Goal: Transaction & Acquisition: Purchase product/service

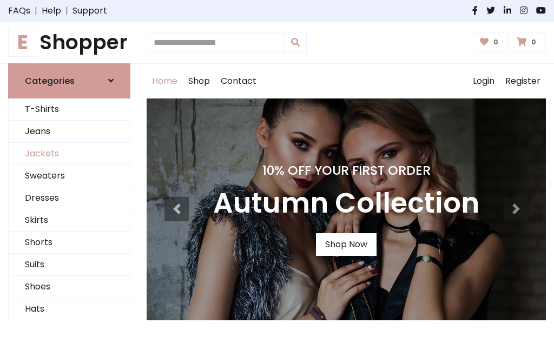
click at [69, 154] on link "Jackets" at bounding box center [69, 154] width 121 height 22
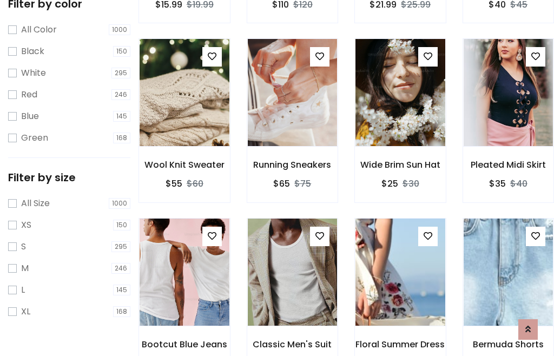
scroll to position [100, 0]
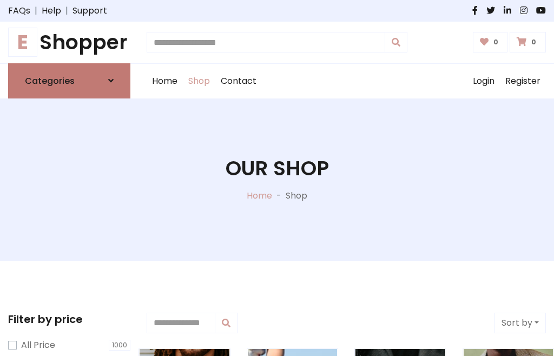
click at [69, 81] on h6 "Categories" at bounding box center [50, 81] width 50 height 10
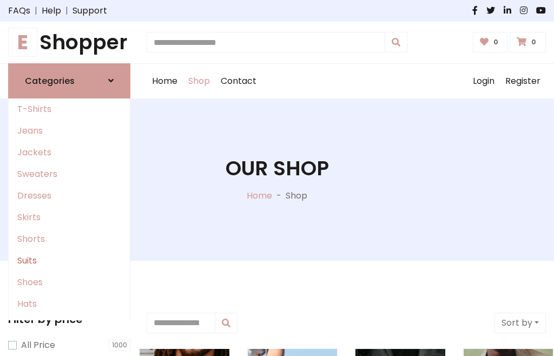
click at [69, 260] on link "Suits" at bounding box center [69, 261] width 121 height 22
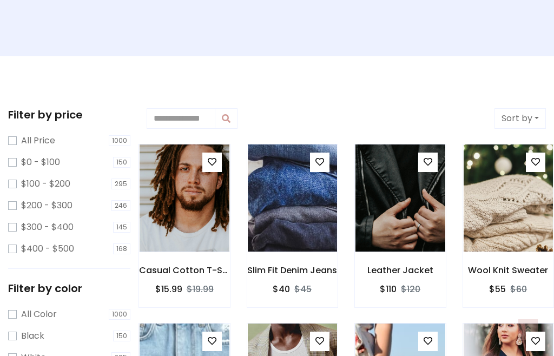
scroll to position [459, 0]
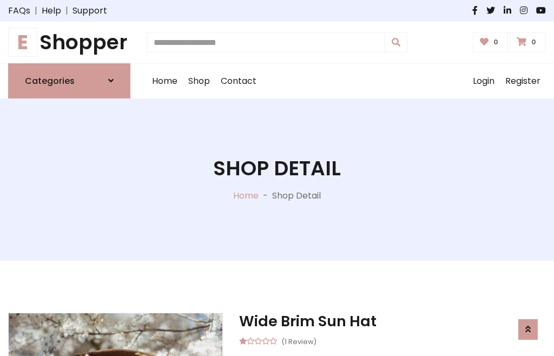
scroll to position [914, 0]
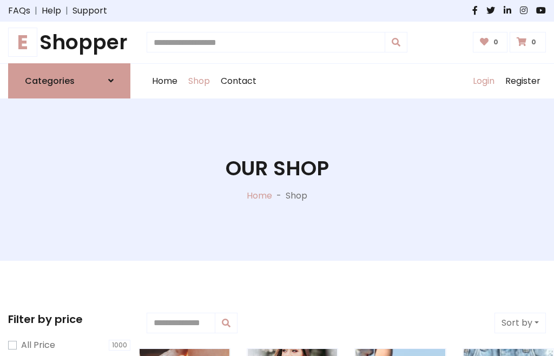
click at [483, 81] on link "Login" at bounding box center [483, 81] width 32 height 35
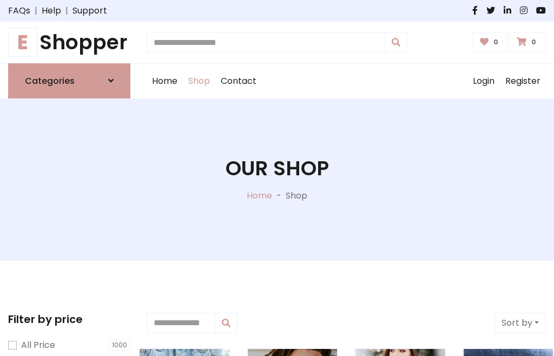
scroll to position [55, 0]
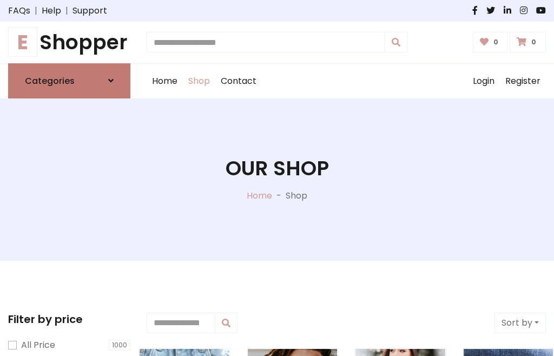
click at [111, 81] on icon at bounding box center [110, 80] width 5 height 9
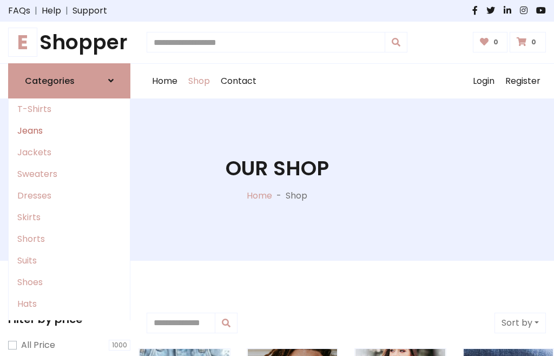
click at [69, 130] on link "Jeans" at bounding box center [69, 131] width 121 height 22
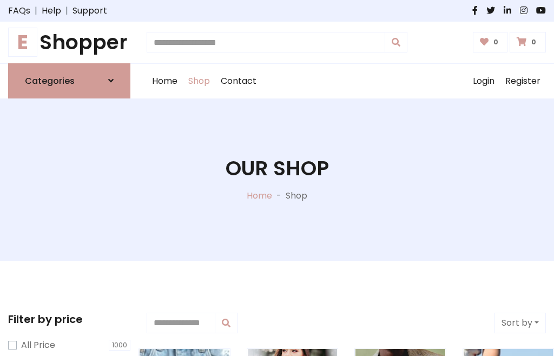
scroll to position [55, 0]
